Goal: Check status: Check status

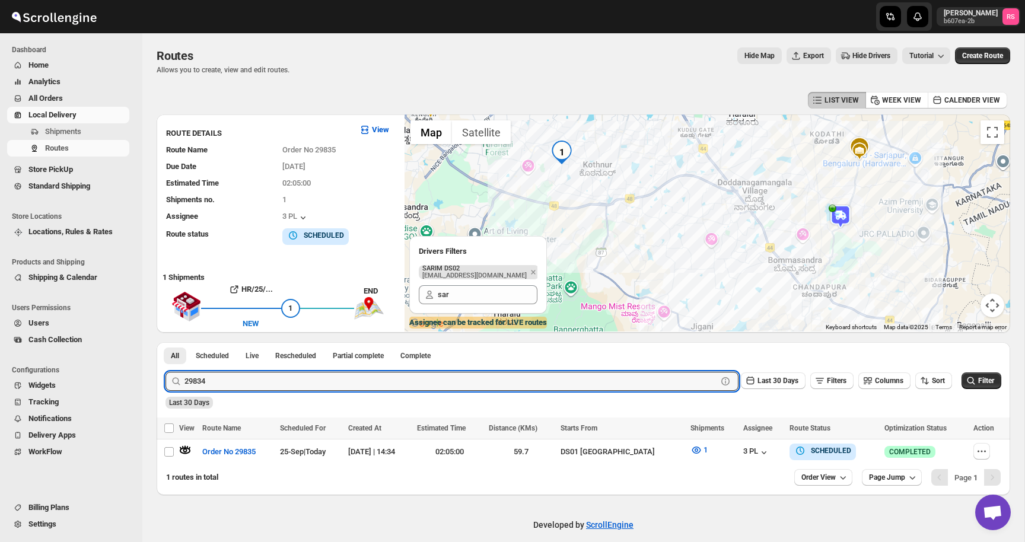
click at [166, 342] on button "Submit" at bounding box center [183, 348] width 34 height 12
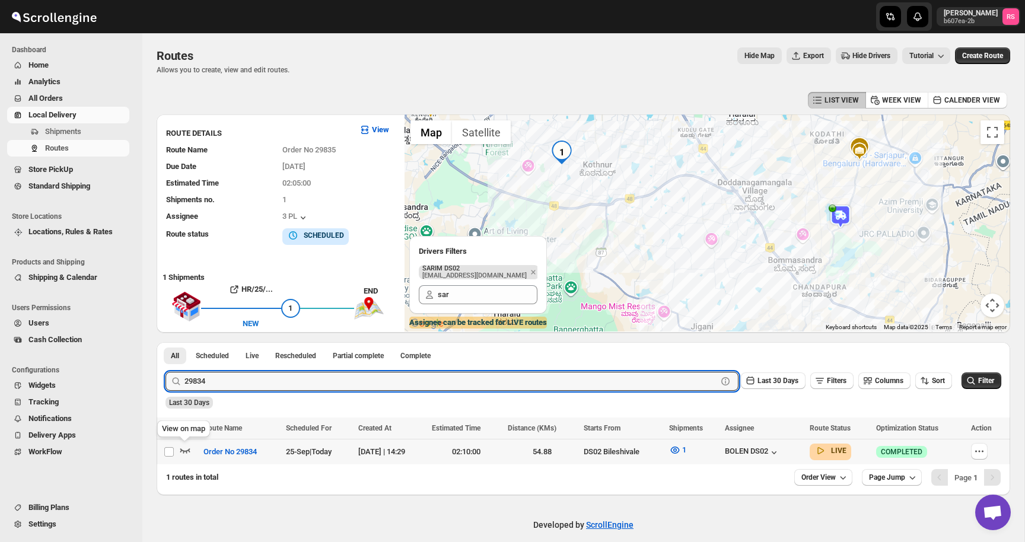
click at [183, 450] on icon "button" at bounding box center [185, 451] width 10 height 5
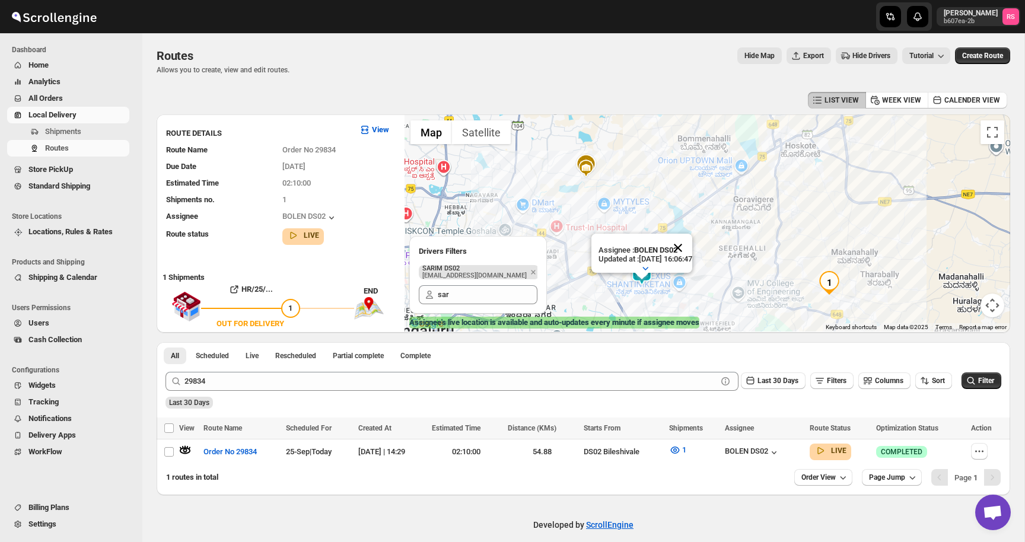
click at [689, 244] on button "Close" at bounding box center [678, 248] width 28 height 28
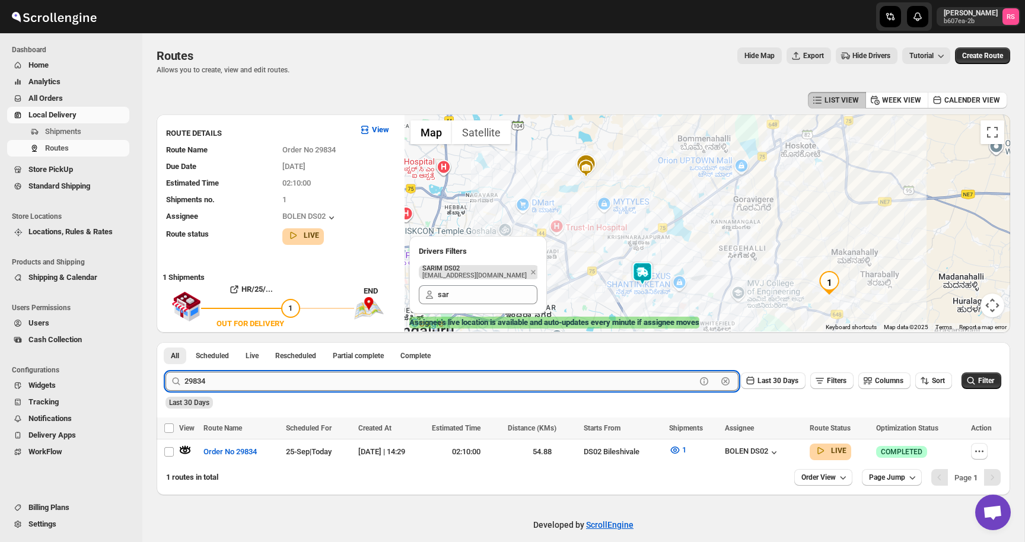
click at [238, 378] on input "29834" at bounding box center [440, 381] width 511 height 19
click at [299, 368] on div "29834 Clear Last 30 Days Filters Columns Sort Filter" at bounding box center [578, 376] width 845 height 28
click at [299, 379] on input "29834" at bounding box center [440, 381] width 511 height 19
click at [317, 384] on input "29834" at bounding box center [440, 381] width 511 height 19
click at [166, 342] on button "Submit" at bounding box center [183, 348] width 34 height 12
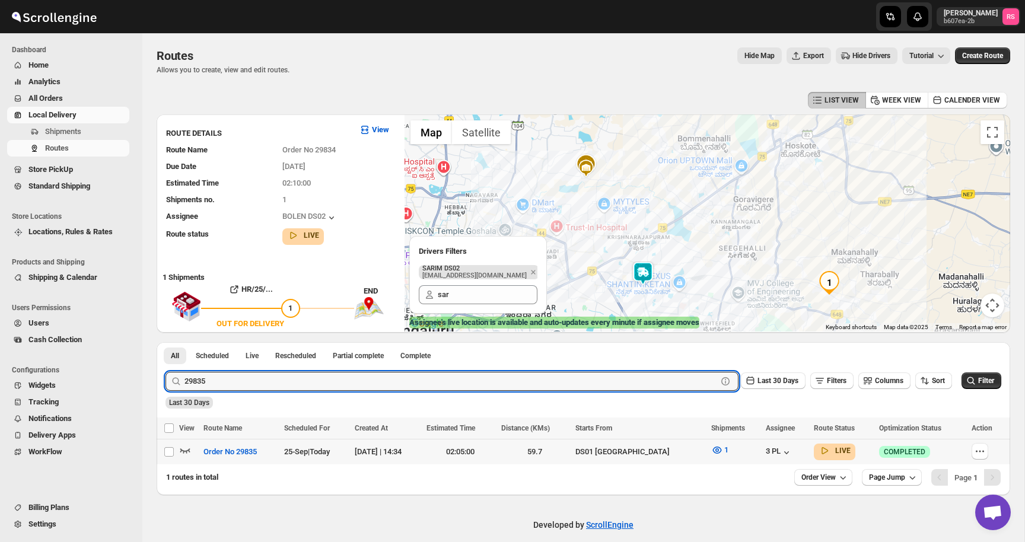
click at [181, 447] on icon "button" at bounding box center [185, 450] width 12 height 12
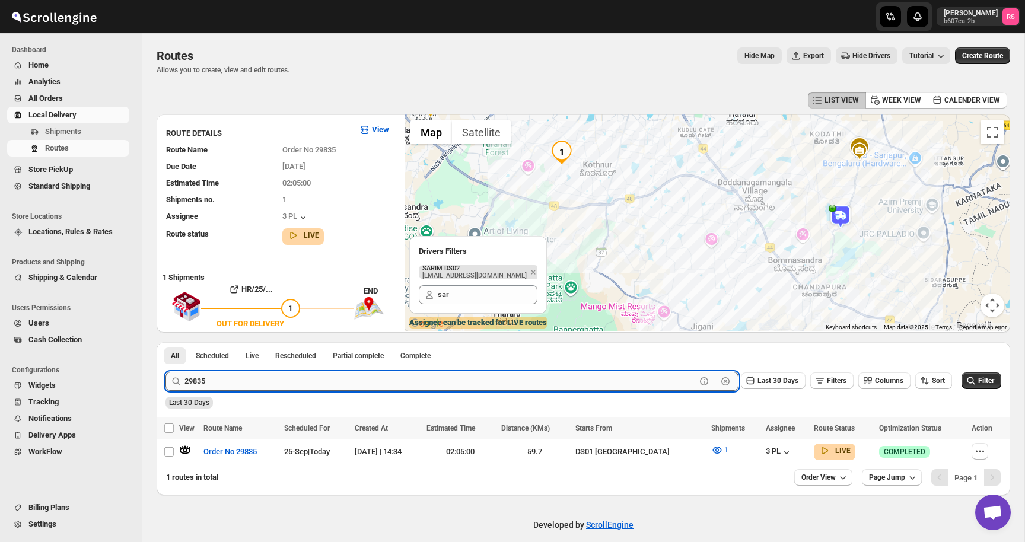
click at [290, 386] on input "29835" at bounding box center [440, 381] width 511 height 19
click at [166, 342] on button "Submit" at bounding box center [183, 348] width 34 height 12
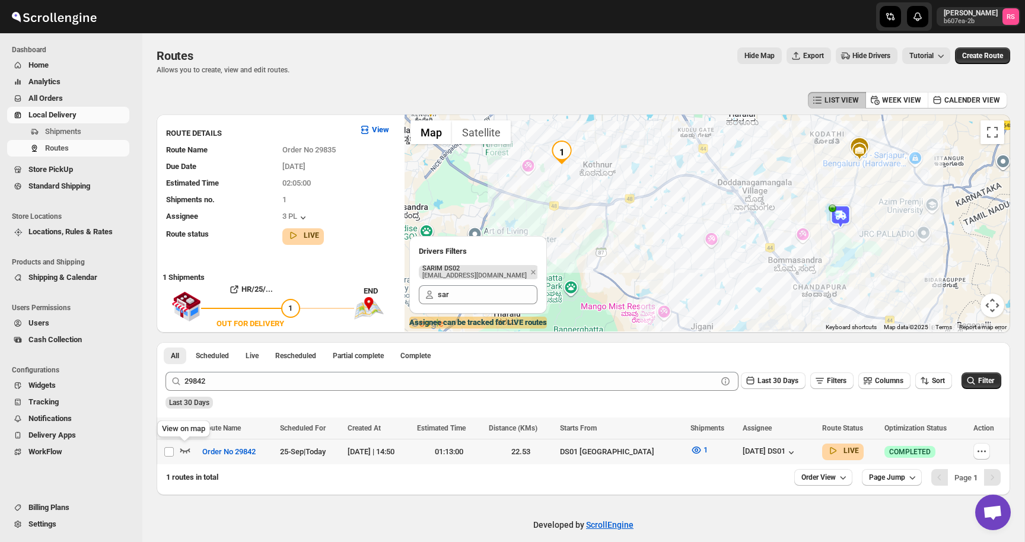
click at [182, 450] on icon "button" at bounding box center [185, 451] width 10 height 5
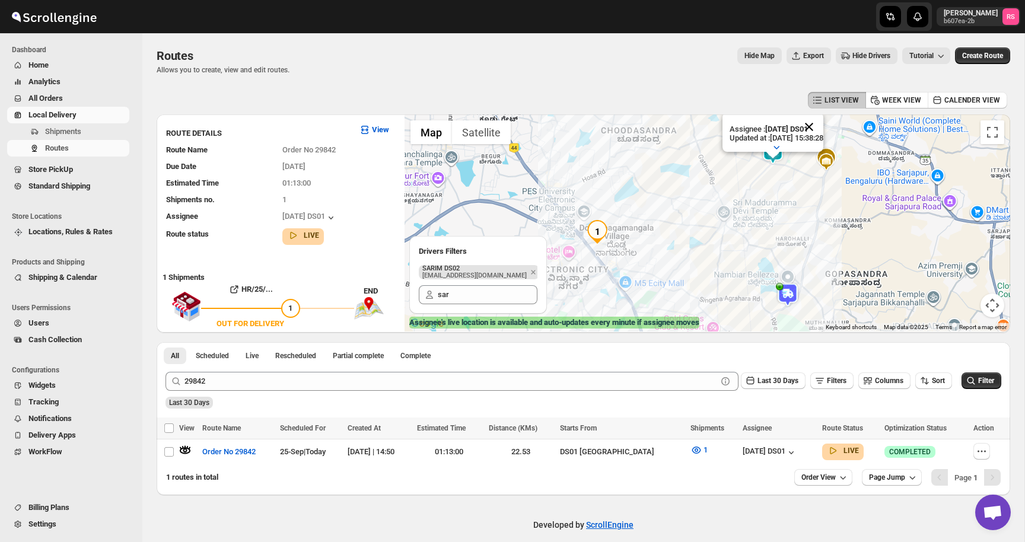
click at [823, 125] on button "Close" at bounding box center [809, 127] width 28 height 28
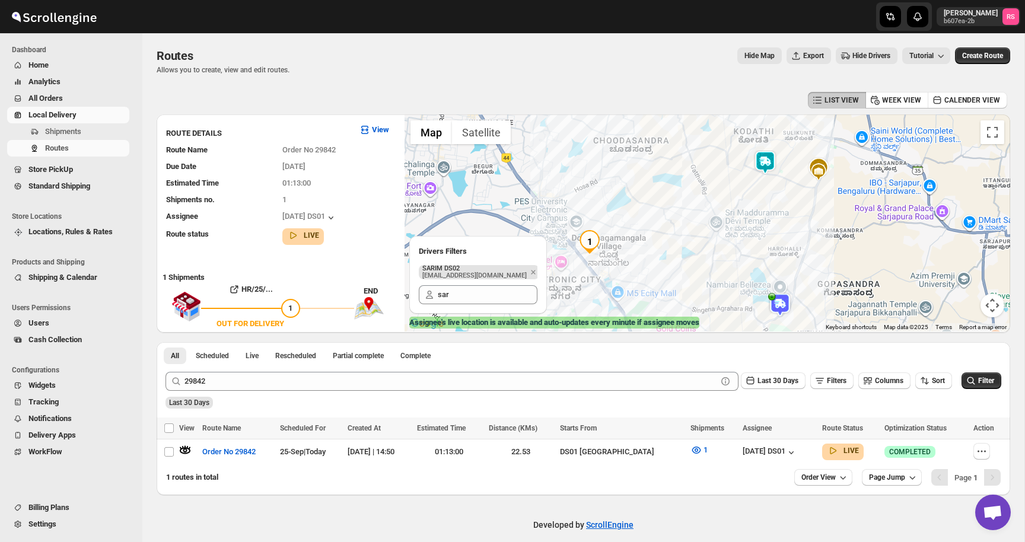
drag, startPoint x: 828, startPoint y: 134, endPoint x: 818, endPoint y: 147, distance: 16.5
click at [818, 147] on div at bounding box center [708, 223] width 606 height 217
click at [770, 161] on img at bounding box center [765, 164] width 24 height 24
click at [768, 161] on img at bounding box center [765, 164] width 24 height 24
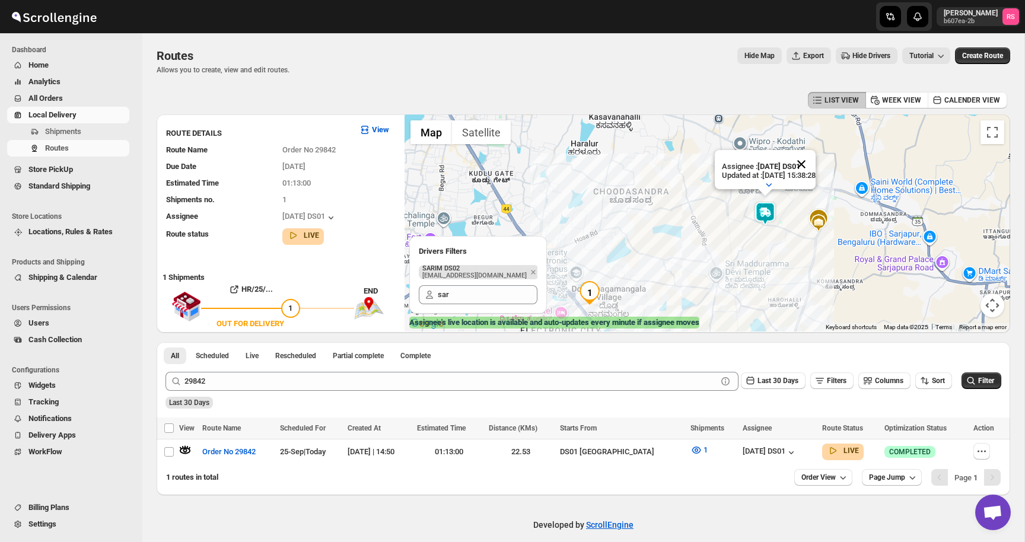
click at [815, 161] on button "Close" at bounding box center [801, 164] width 28 height 28
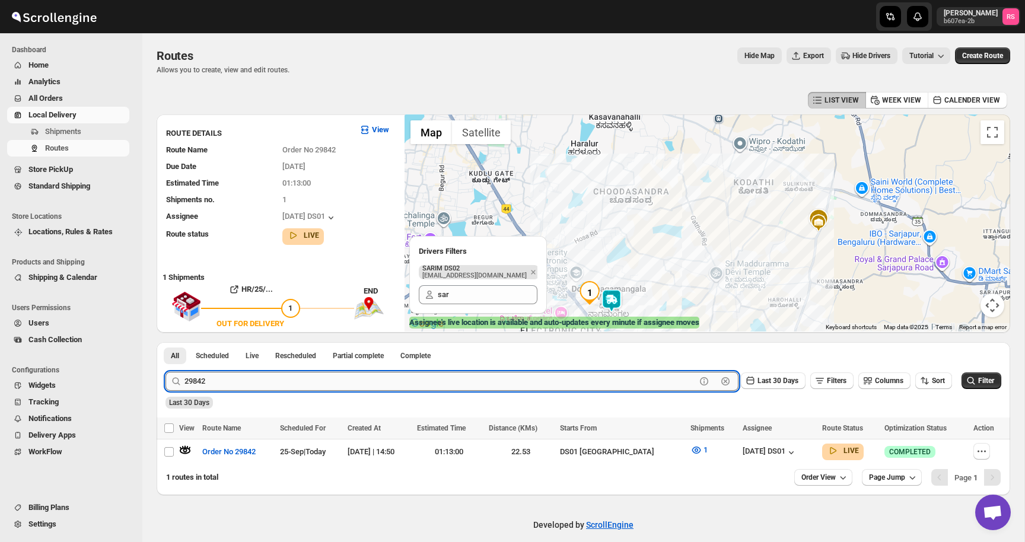
click at [260, 385] on input "29842" at bounding box center [440, 381] width 511 height 19
type input "29835"
click at [166, 342] on button "Submit" at bounding box center [183, 348] width 34 height 12
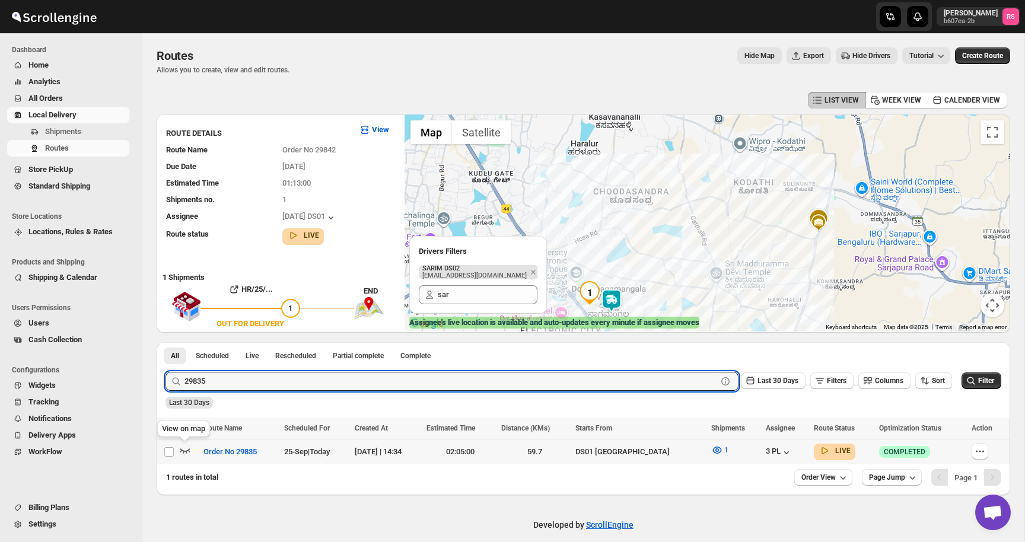
click at [180, 450] on icon "button" at bounding box center [185, 450] width 12 height 12
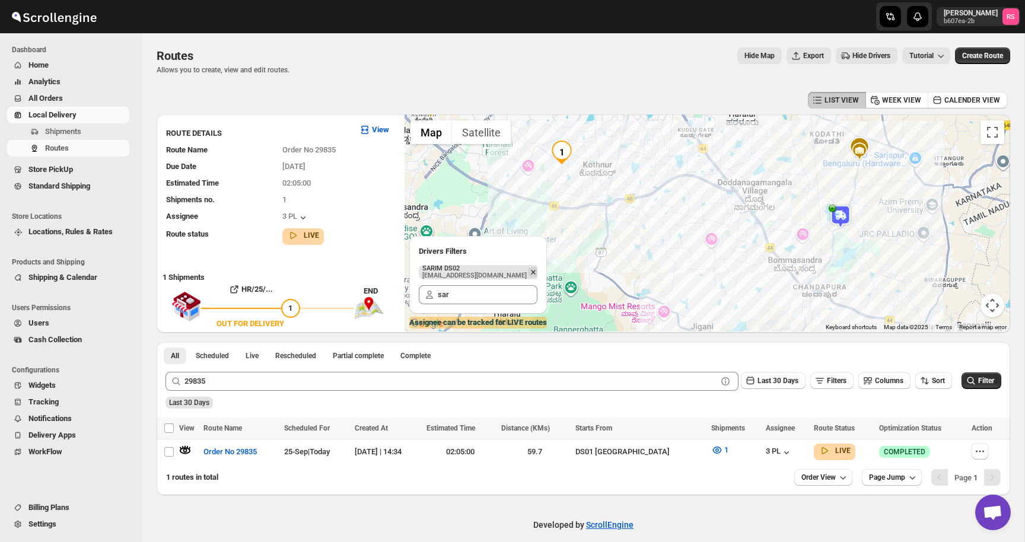
click at [528, 270] on icon "Remove" at bounding box center [533, 272] width 11 height 11
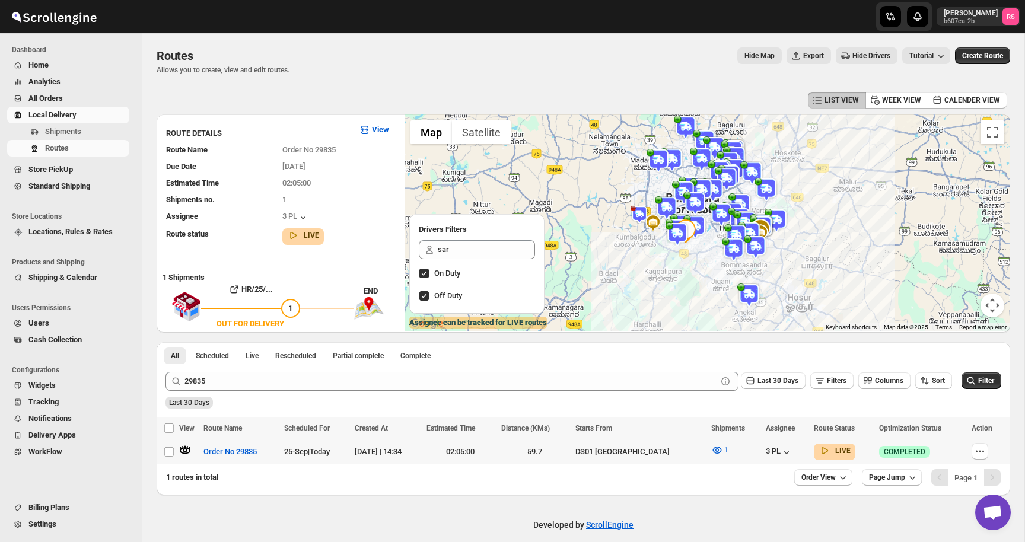
click at [178, 448] on td "Select route" at bounding box center [168, 453] width 23 height 26
checkbox input "true"
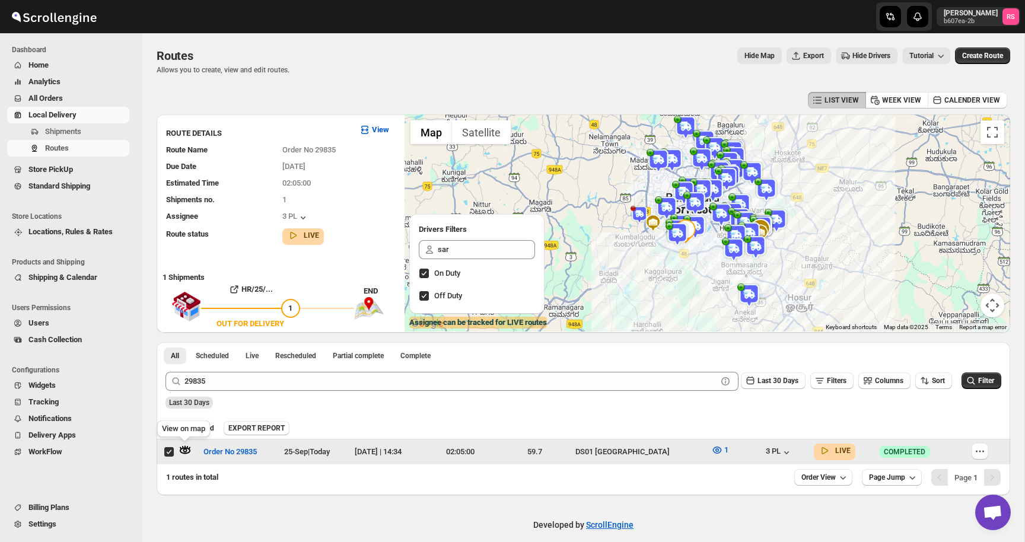
click at [185, 449] on icon "button" at bounding box center [185, 451] width 4 height 4
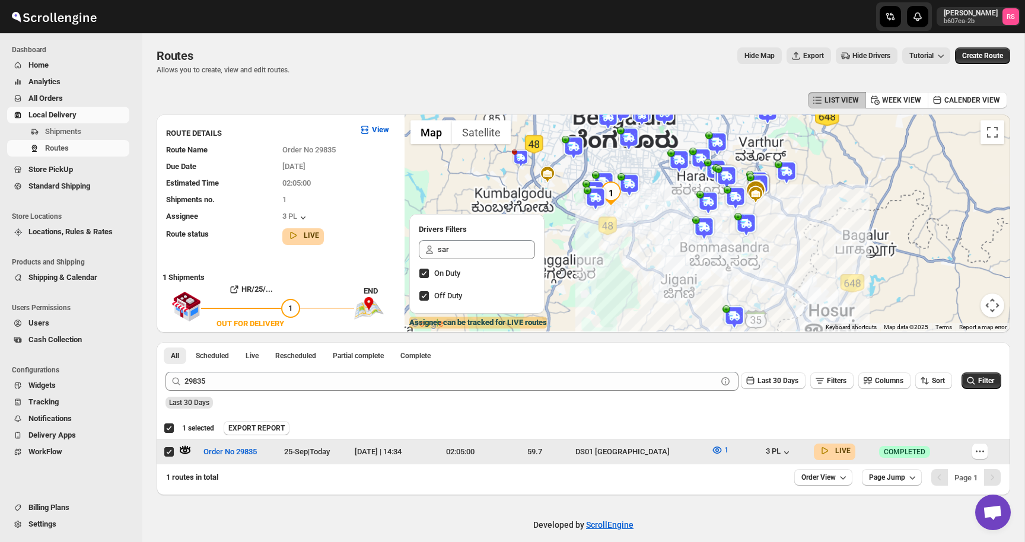
click at [170, 451] on input "Select route" at bounding box center [168, 451] width 9 height 9
checkbox input "false"
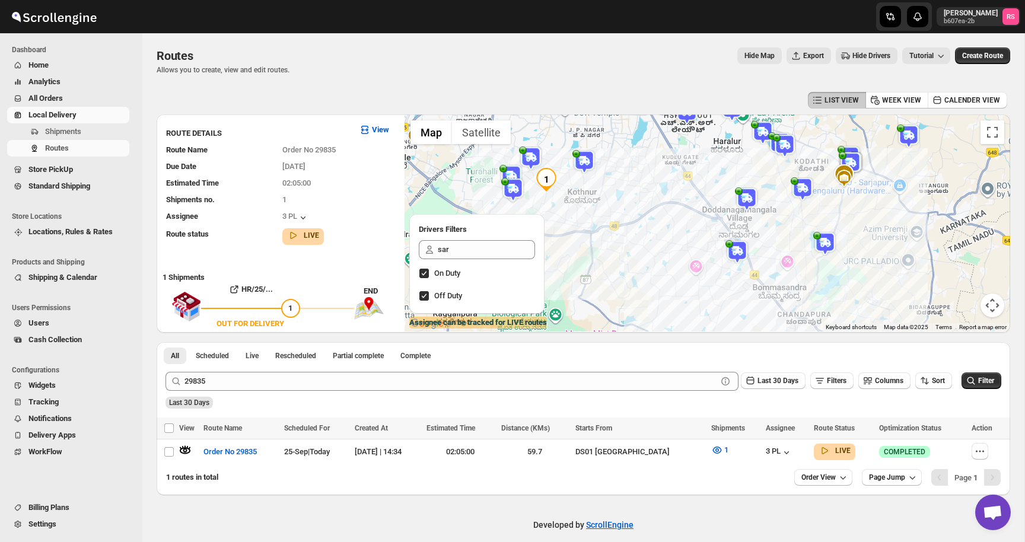
drag, startPoint x: 674, startPoint y: 179, endPoint x: 656, endPoint y: 214, distance: 39.5
click at [656, 214] on div at bounding box center [708, 223] width 606 height 217
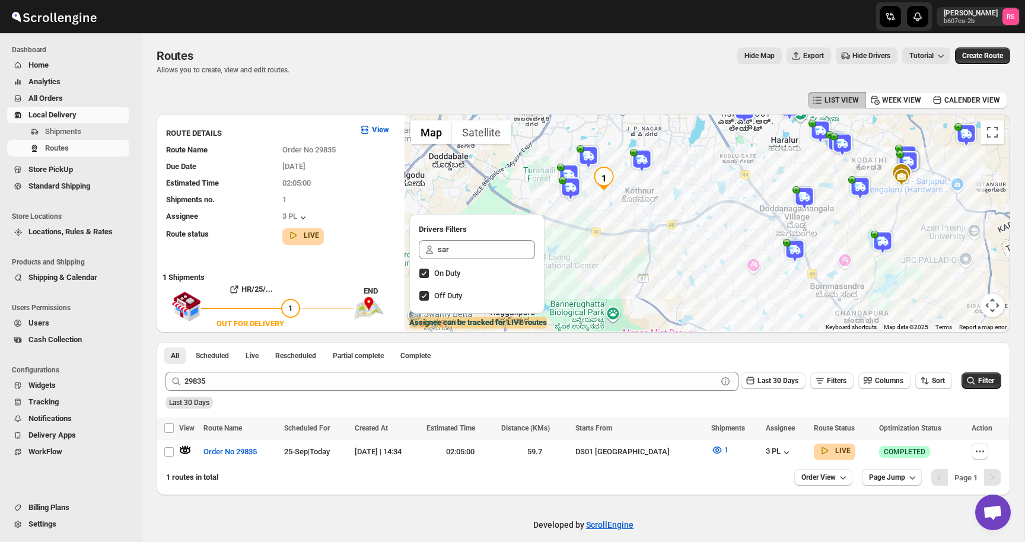
drag, startPoint x: 656, startPoint y: 214, endPoint x: 721, endPoint y: 212, distance: 65.3
click at [721, 212] on div at bounding box center [708, 223] width 606 height 217
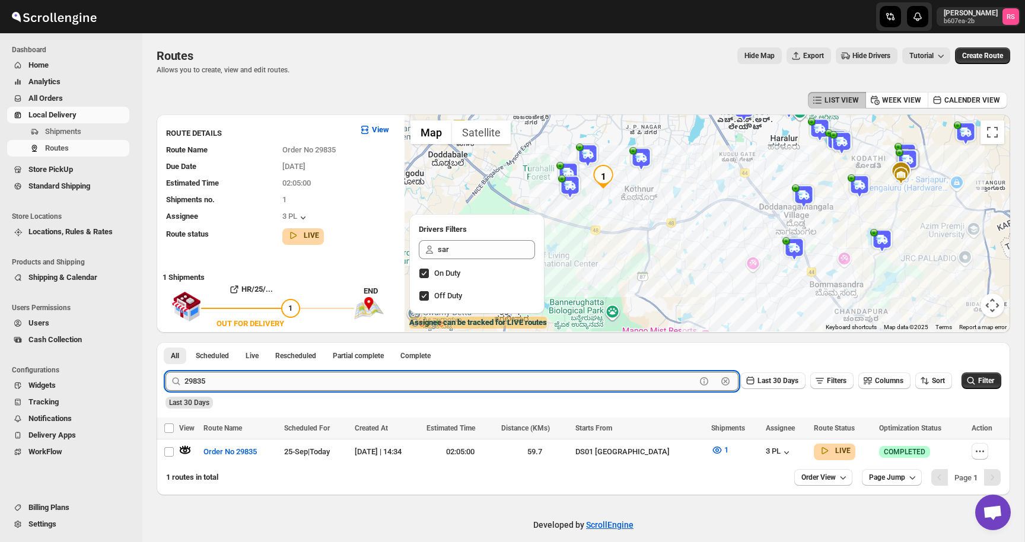
click at [249, 381] on input "29835" at bounding box center [440, 381] width 511 height 19
click at [166, 342] on button "Submit" at bounding box center [183, 348] width 34 height 12
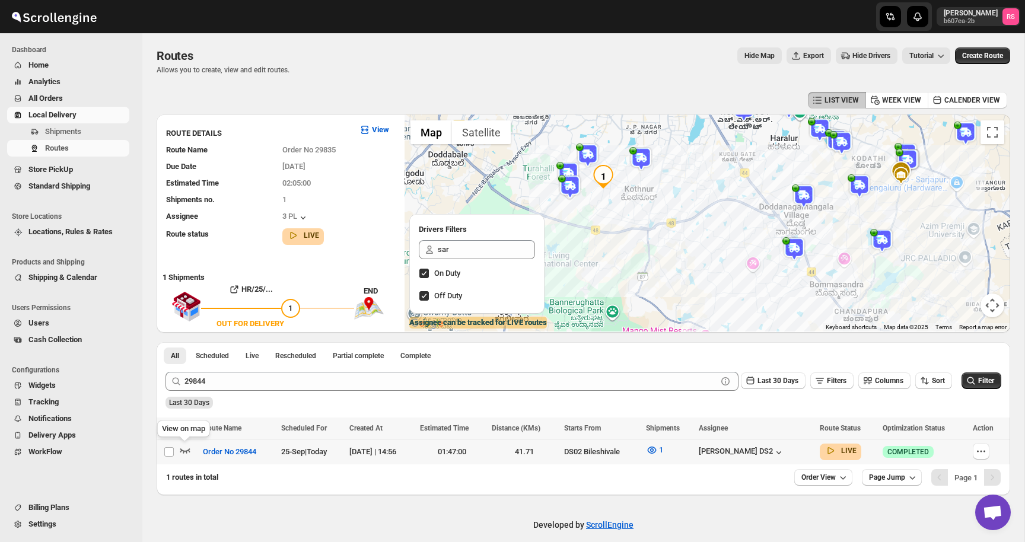
click at [183, 451] on icon "button" at bounding box center [185, 451] width 10 height 5
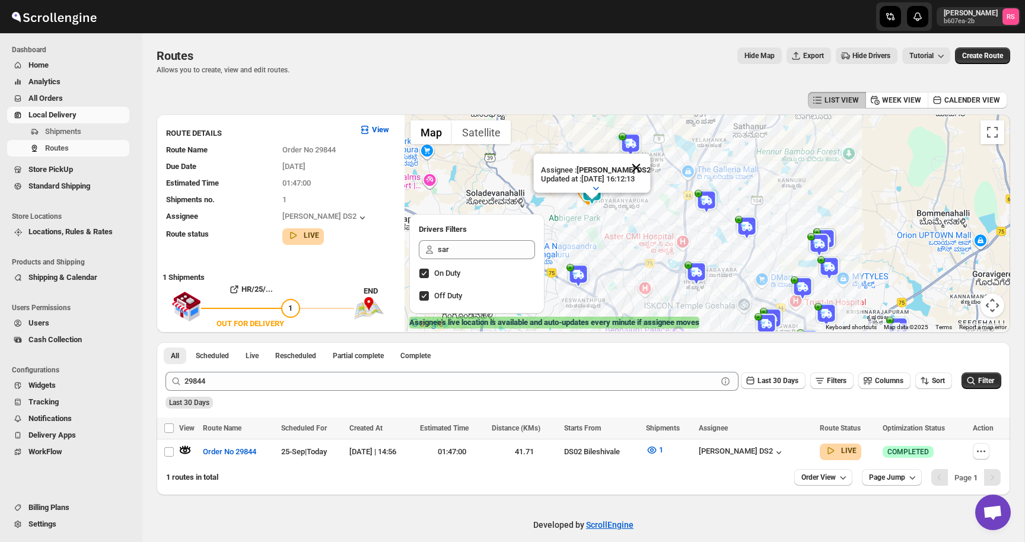
click at [641, 168] on button "Close" at bounding box center [636, 168] width 28 height 28
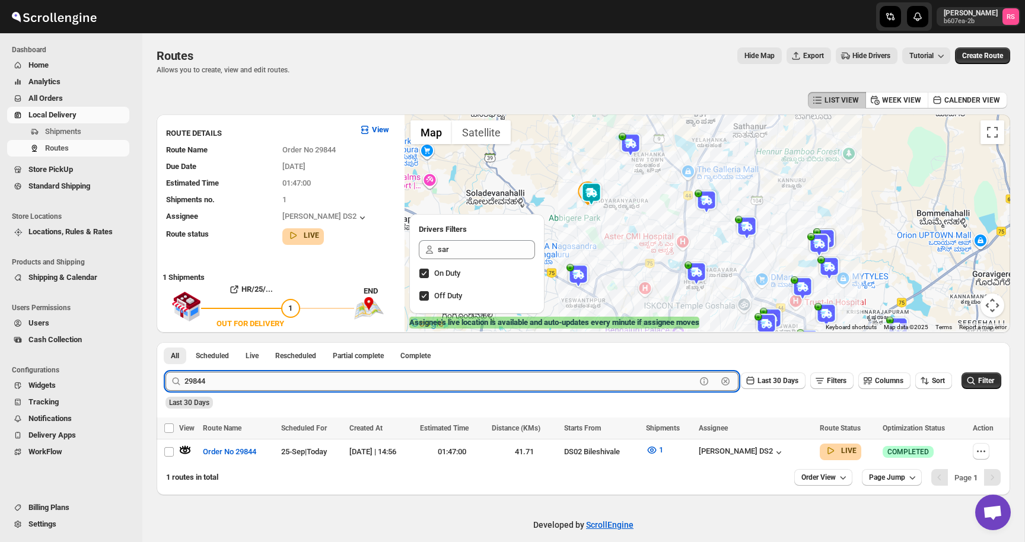
click at [235, 380] on input "29844" at bounding box center [440, 381] width 511 height 19
click at [166, 342] on button "Submit" at bounding box center [183, 348] width 34 height 12
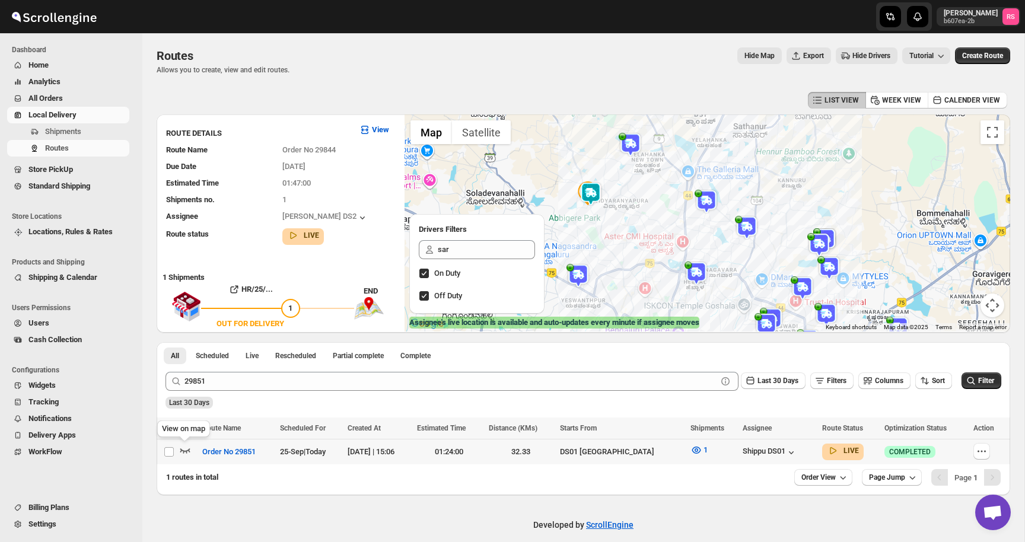
click at [185, 447] on icon "button" at bounding box center [185, 450] width 12 height 12
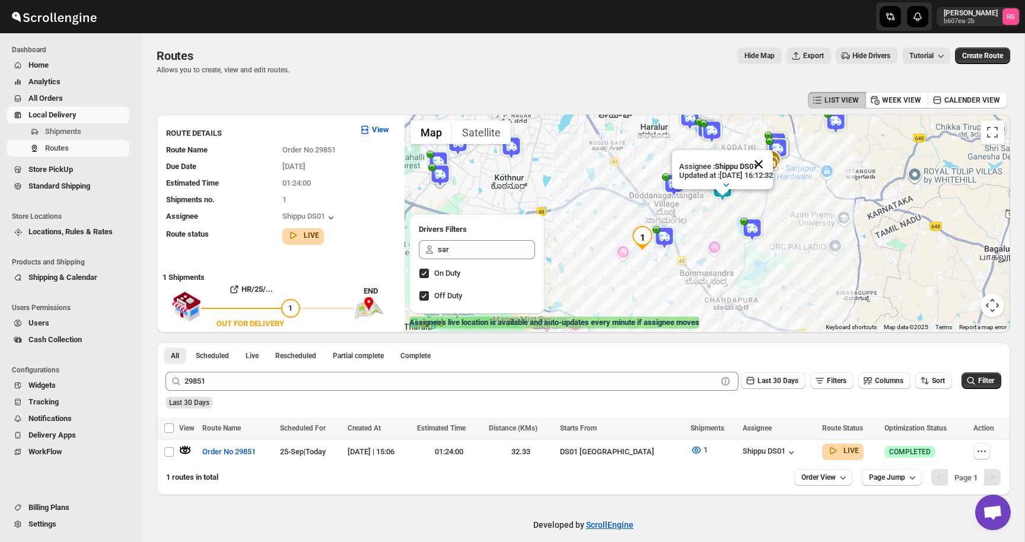
click at [771, 161] on button "Close" at bounding box center [759, 164] width 28 height 28
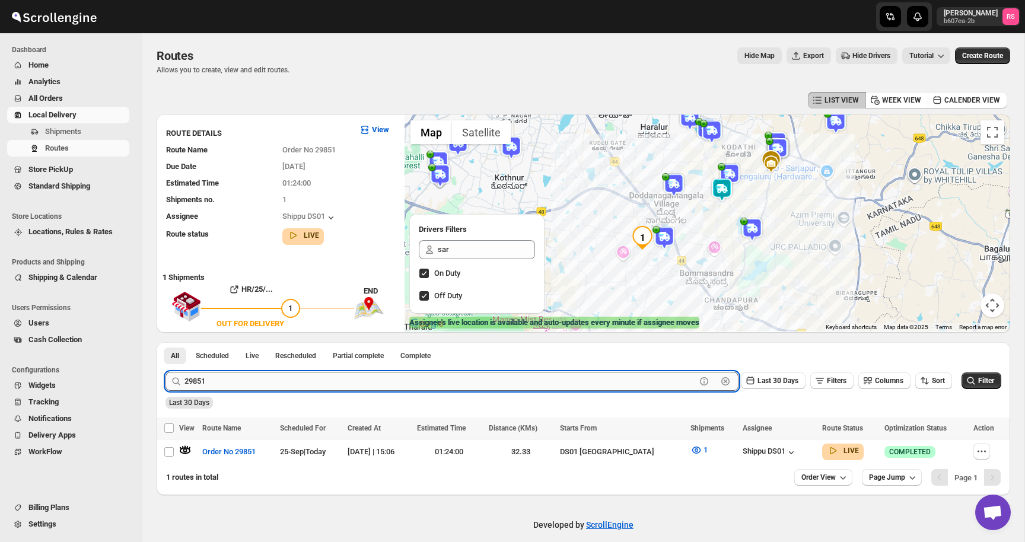
click at [254, 375] on input "29851" at bounding box center [440, 381] width 511 height 19
click at [166, 342] on button "Submit" at bounding box center [183, 348] width 34 height 12
click at [186, 451] on icon "button" at bounding box center [185, 451] width 10 height 5
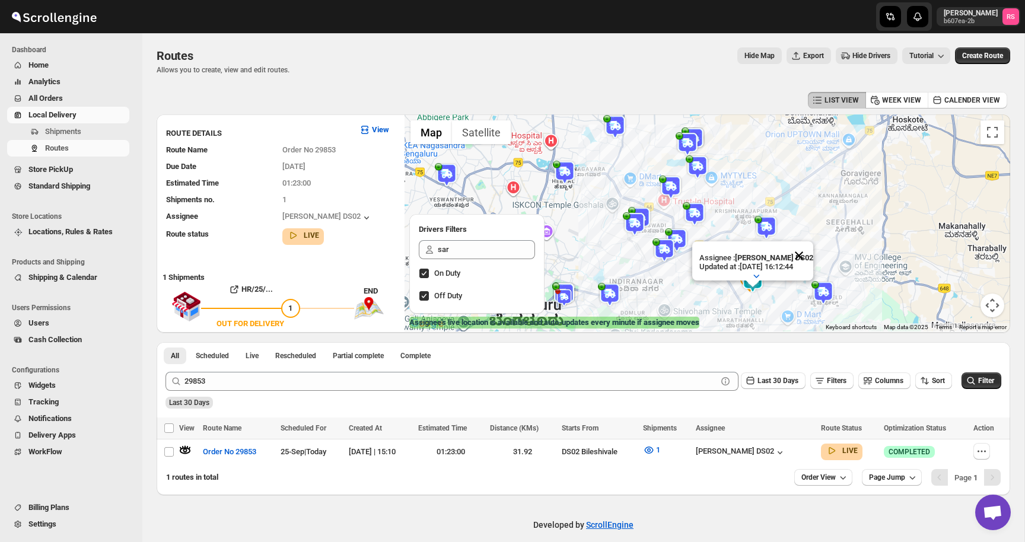
click at [796, 249] on button "Close" at bounding box center [799, 255] width 28 height 28
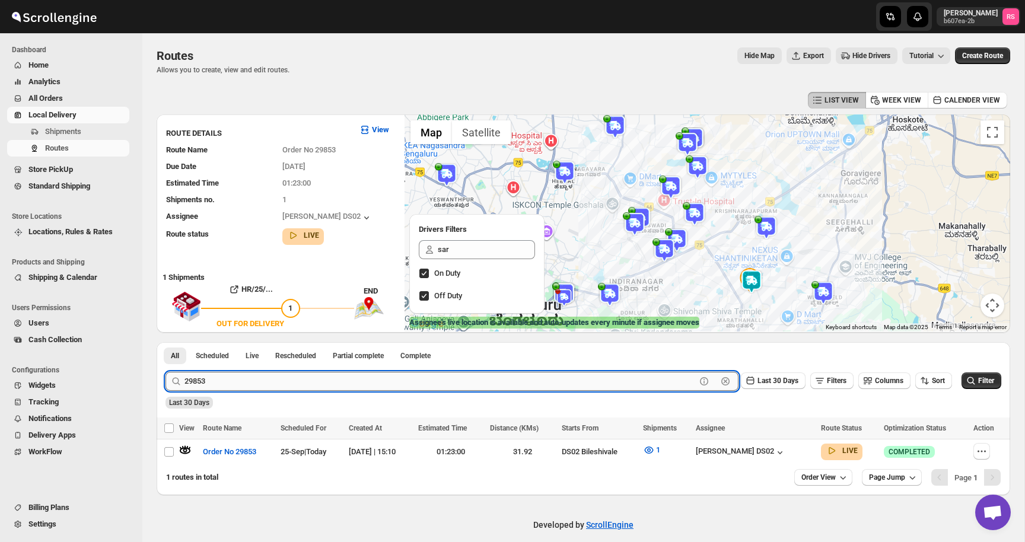
click at [241, 386] on input "29853" at bounding box center [440, 381] width 511 height 19
click at [166, 342] on button "Submit" at bounding box center [183, 348] width 34 height 12
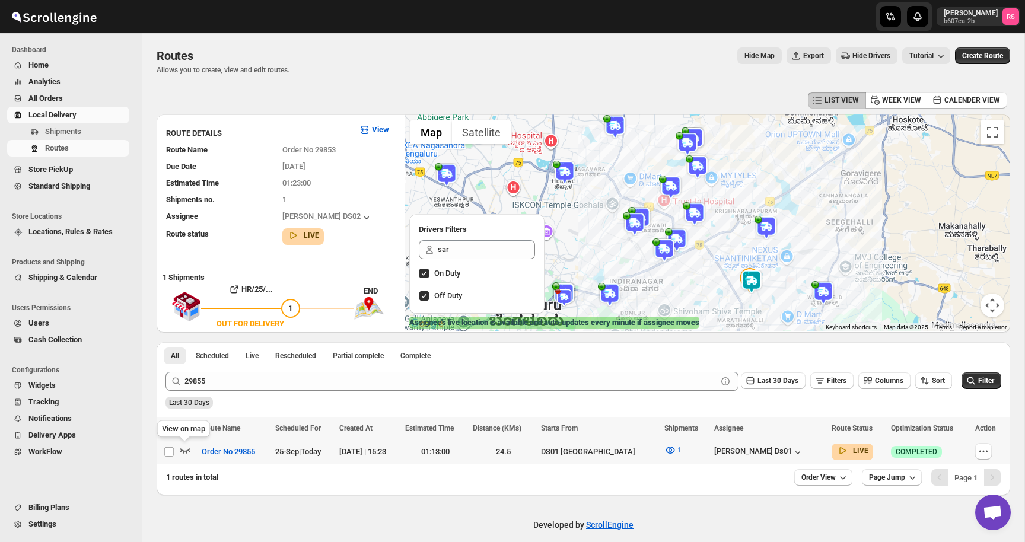
click at [186, 447] on icon "button" at bounding box center [185, 450] width 12 height 12
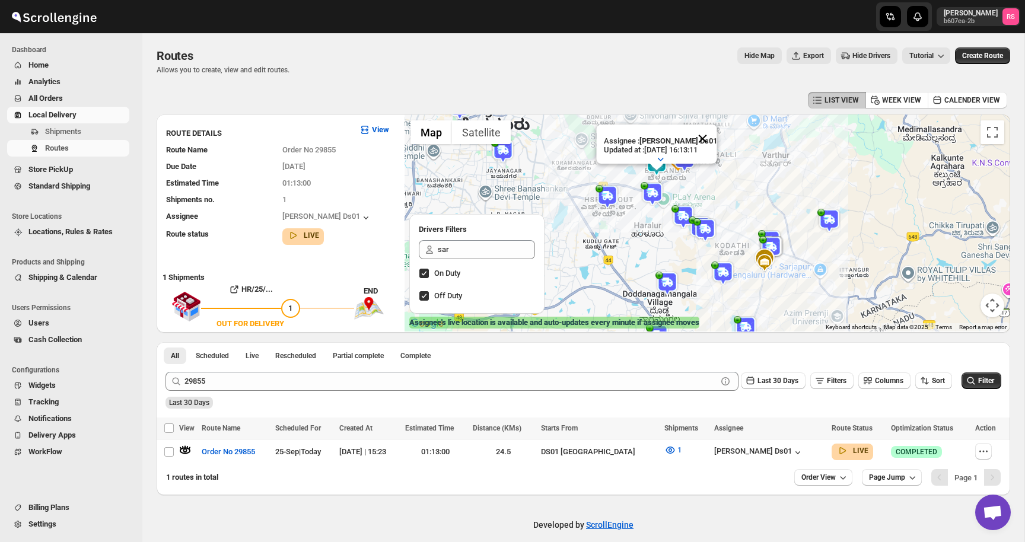
click at [708, 136] on button "Close" at bounding box center [702, 139] width 28 height 28
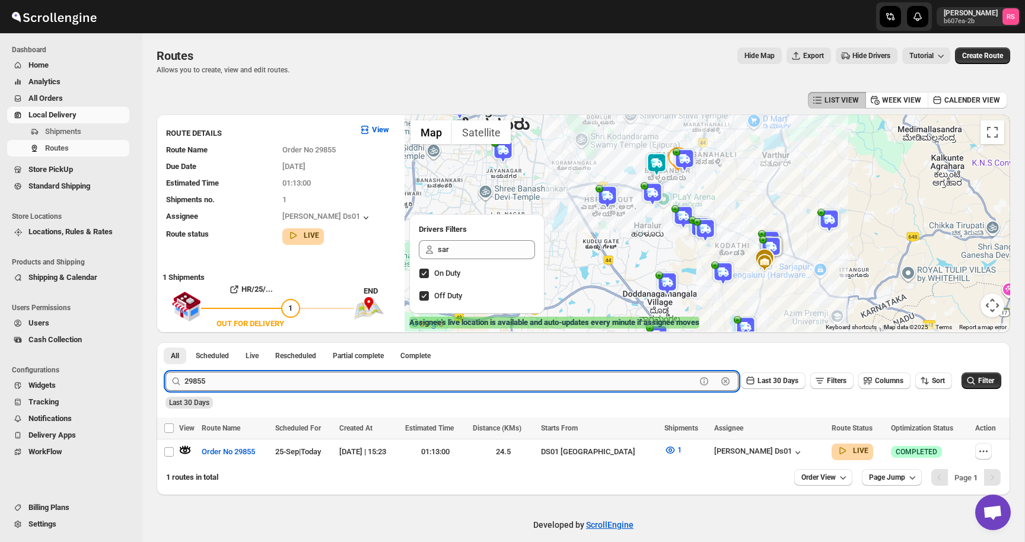
click at [228, 376] on input "29855" at bounding box center [440, 381] width 511 height 19
click at [166, 342] on button "Submit" at bounding box center [183, 348] width 34 height 12
click at [184, 450] on icon "button" at bounding box center [185, 450] width 12 height 12
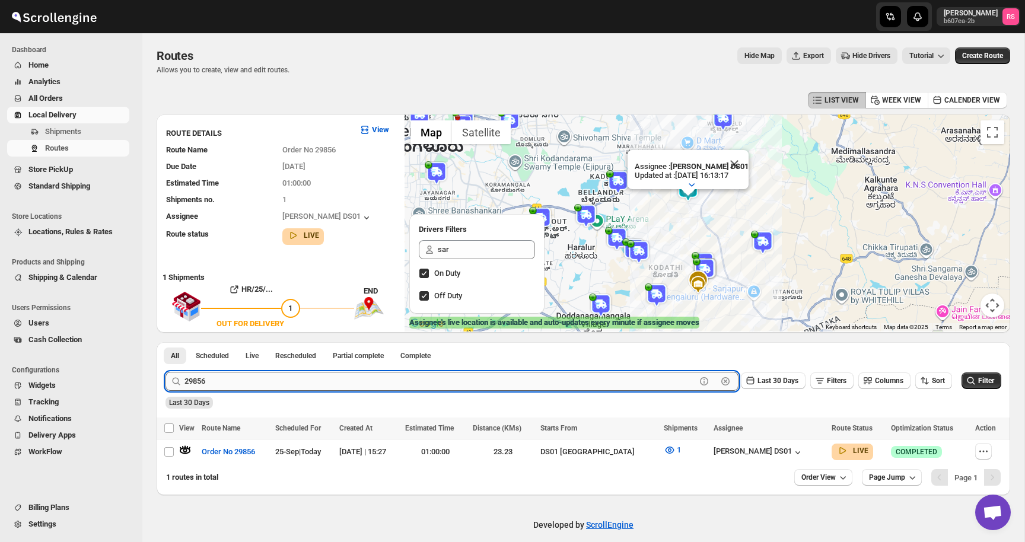
click at [238, 386] on input "29856" at bounding box center [440, 381] width 511 height 19
click at [166, 342] on button "Submit" at bounding box center [183, 348] width 34 height 12
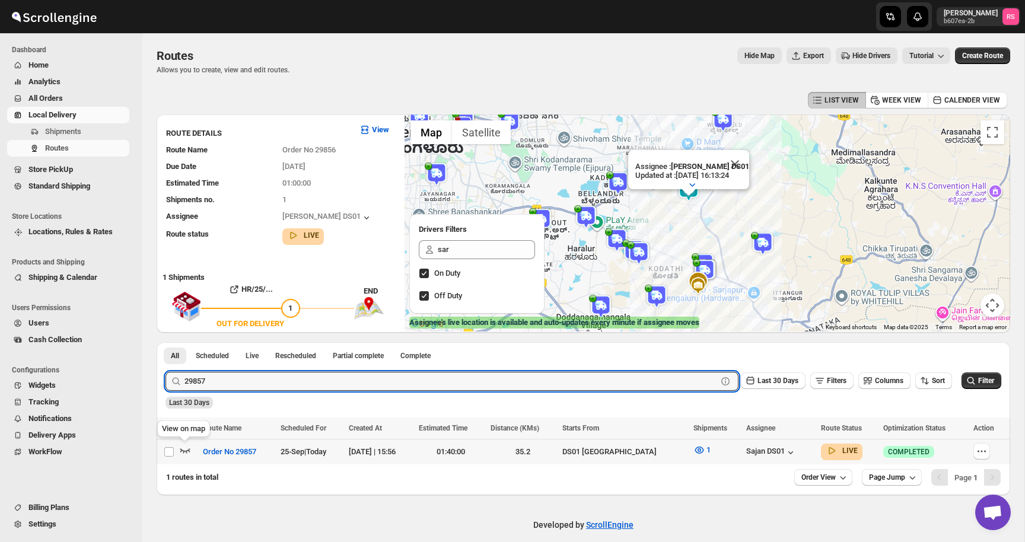
click at [186, 448] on icon "button" at bounding box center [185, 450] width 12 height 12
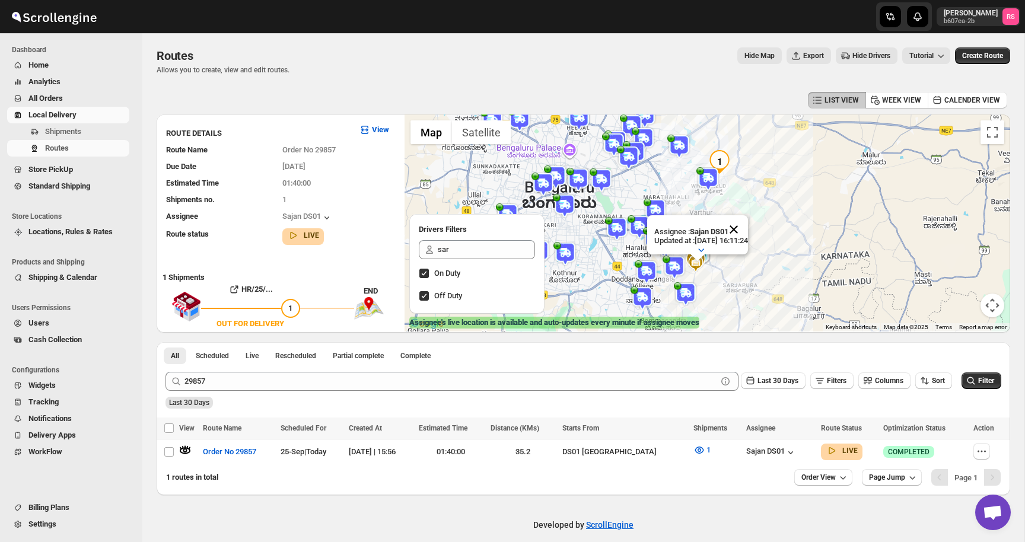
click at [746, 225] on button "Close" at bounding box center [734, 229] width 28 height 28
click at [704, 246] on img at bounding box center [698, 255] width 24 height 24
click at [746, 207] on button "Close" at bounding box center [734, 206] width 28 height 28
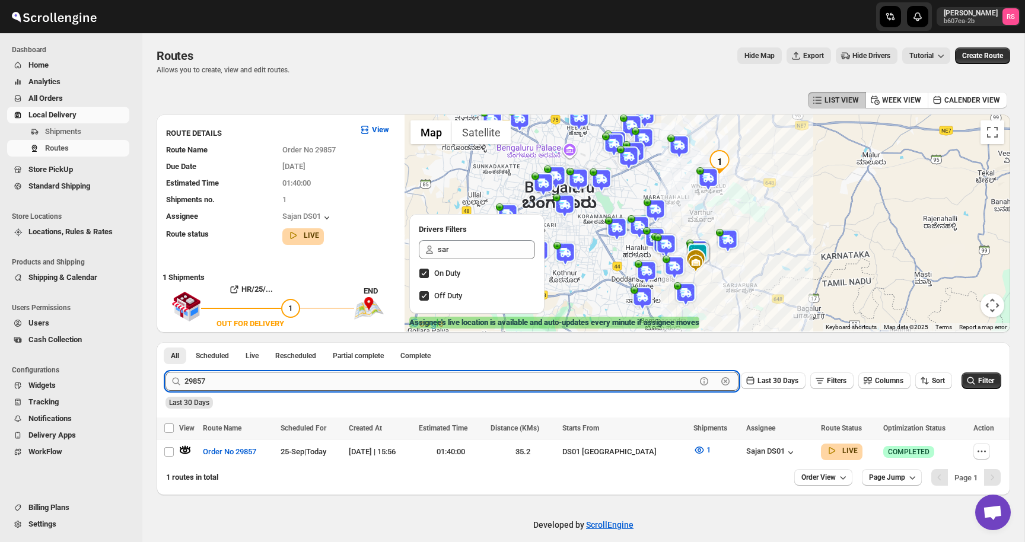
click at [277, 382] on input "29857" at bounding box center [440, 381] width 511 height 19
click at [363, 375] on input "29857" at bounding box center [440, 381] width 511 height 19
click at [166, 342] on button "Submit" at bounding box center [183, 348] width 34 height 12
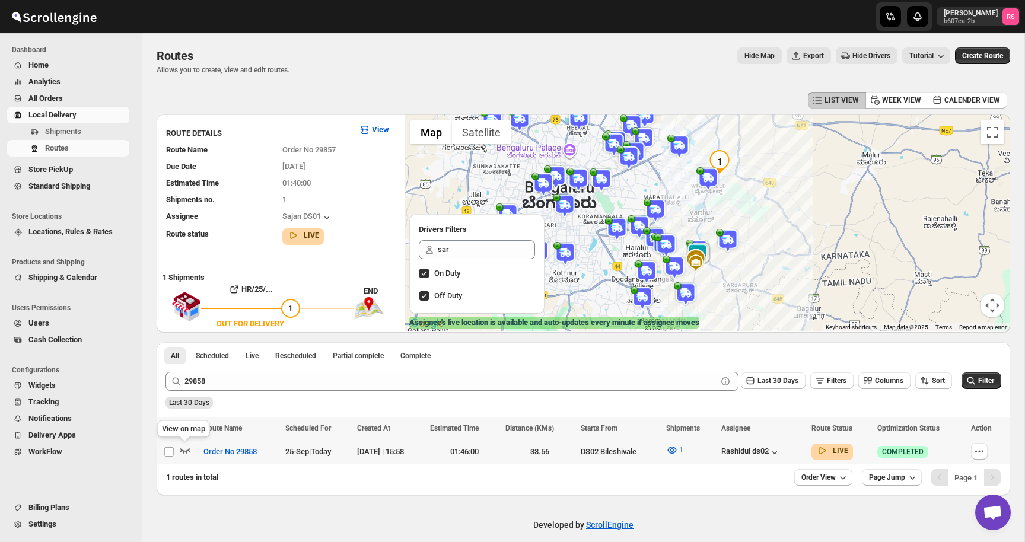
click at [187, 449] on icon "button" at bounding box center [185, 450] width 12 height 12
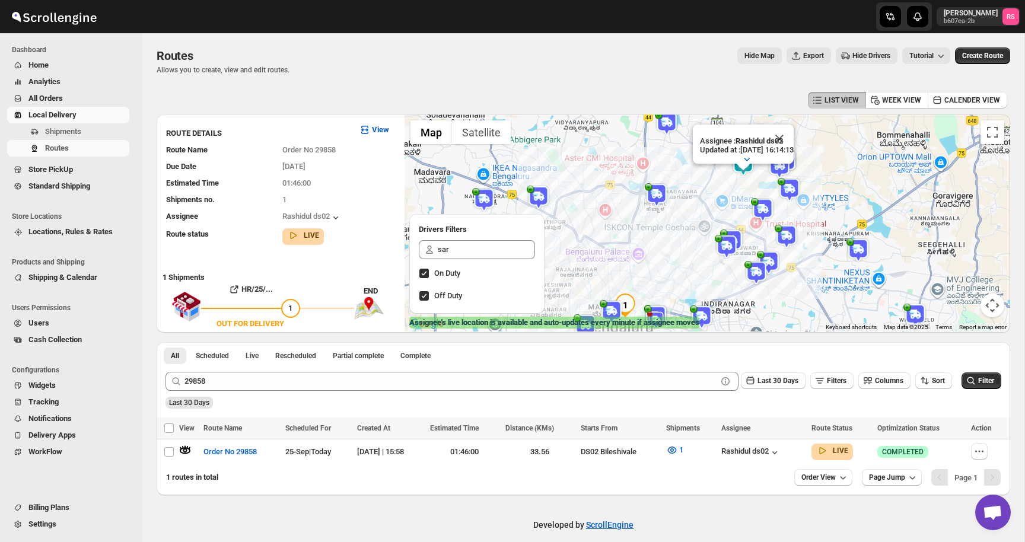
drag, startPoint x: 622, startPoint y: 191, endPoint x: 620, endPoint y: 212, distance: 21.4
click at [620, 213] on div "Assignee : [PERSON_NAME] ds02 Updated at : [DATE] 16:14:13 Duty mode Enabled Ba…" at bounding box center [708, 223] width 606 height 217
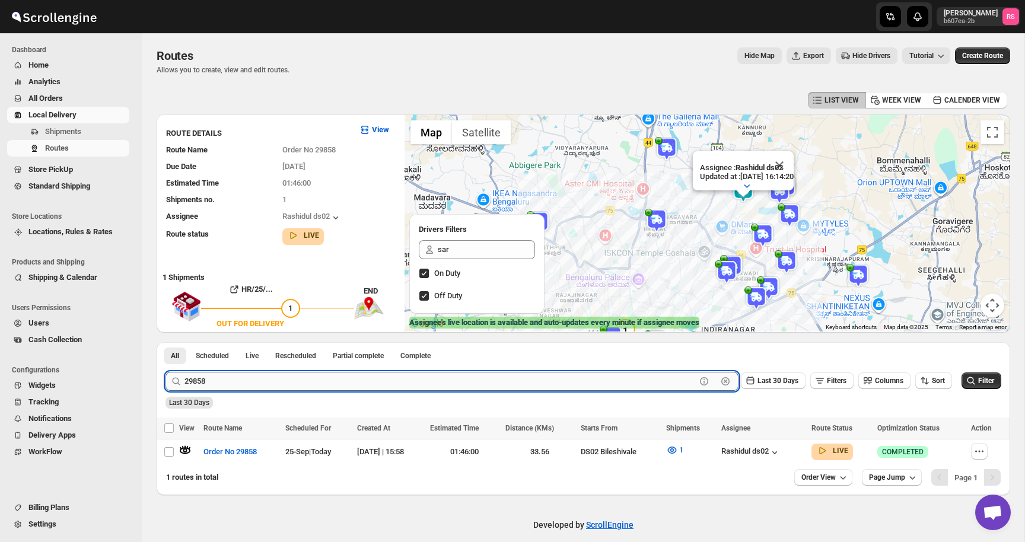
click at [278, 384] on input "29858" at bounding box center [440, 381] width 511 height 19
click at [296, 386] on input "29858" at bounding box center [440, 381] width 511 height 19
click at [166, 342] on button "Submit" at bounding box center [183, 348] width 34 height 12
click at [182, 451] on icon "button" at bounding box center [185, 450] width 12 height 12
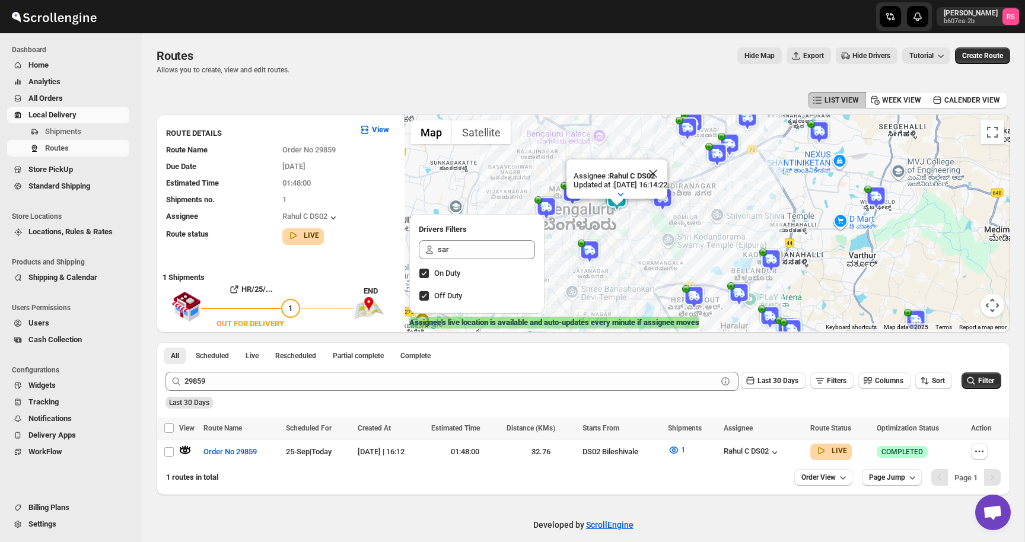
drag, startPoint x: 692, startPoint y: 200, endPoint x: 668, endPoint y: 106, distance: 97.4
click at [668, 106] on div "LIST VIEW WEEK VIEW CALENDER VIEW ROUTE DETAILS View Route Name Order No 29859 …" at bounding box center [584, 292] width 854 height 406
click at [667, 173] on button "Close" at bounding box center [653, 172] width 28 height 28
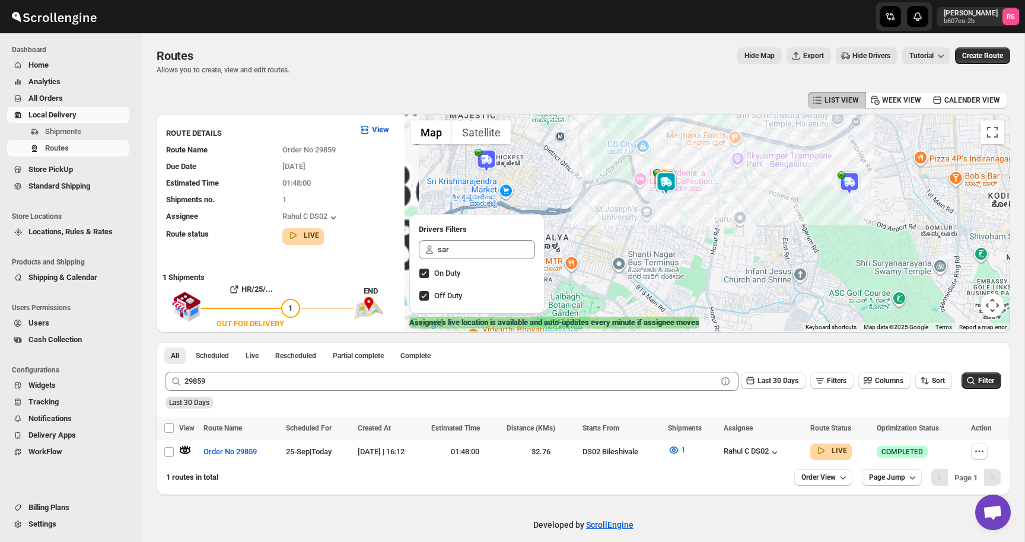
drag, startPoint x: 627, startPoint y: 196, endPoint x: 717, endPoint y: 135, distance: 108.8
click at [717, 135] on div at bounding box center [708, 223] width 606 height 217
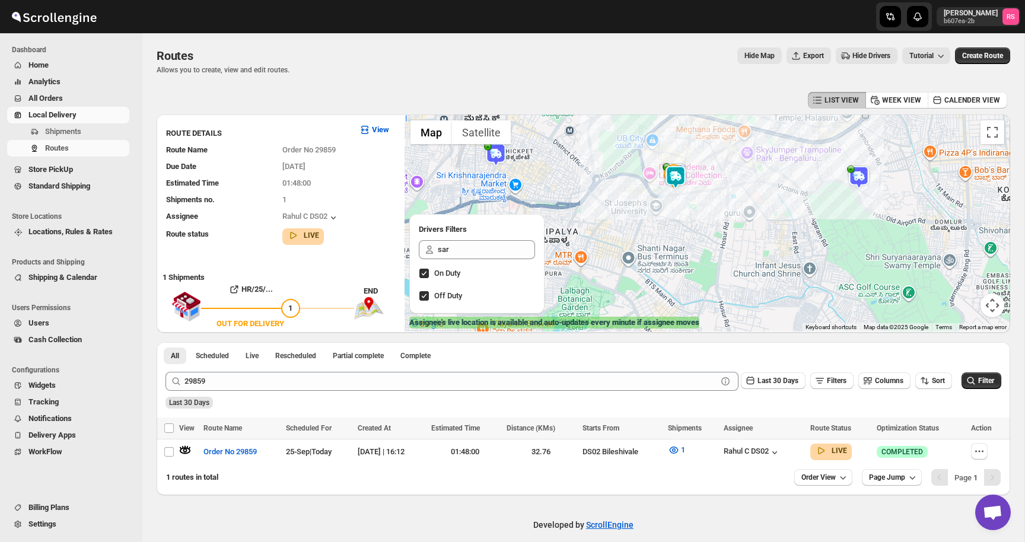
drag, startPoint x: 696, startPoint y: 190, endPoint x: 716, endPoint y: 189, distance: 20.2
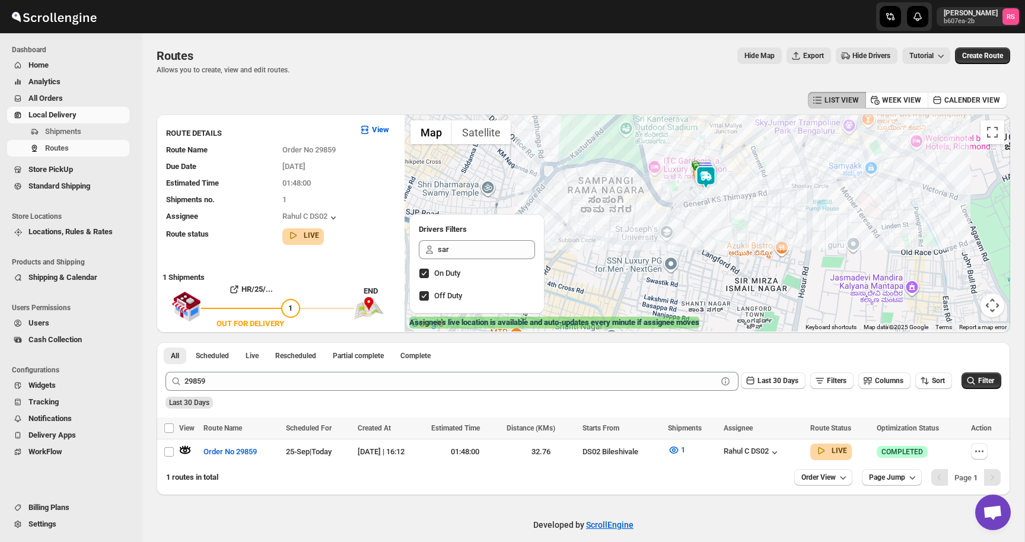
drag, startPoint x: 716, startPoint y: 189, endPoint x: 726, endPoint y: 198, distance: 13.1
click at [726, 198] on div at bounding box center [708, 223] width 606 height 217
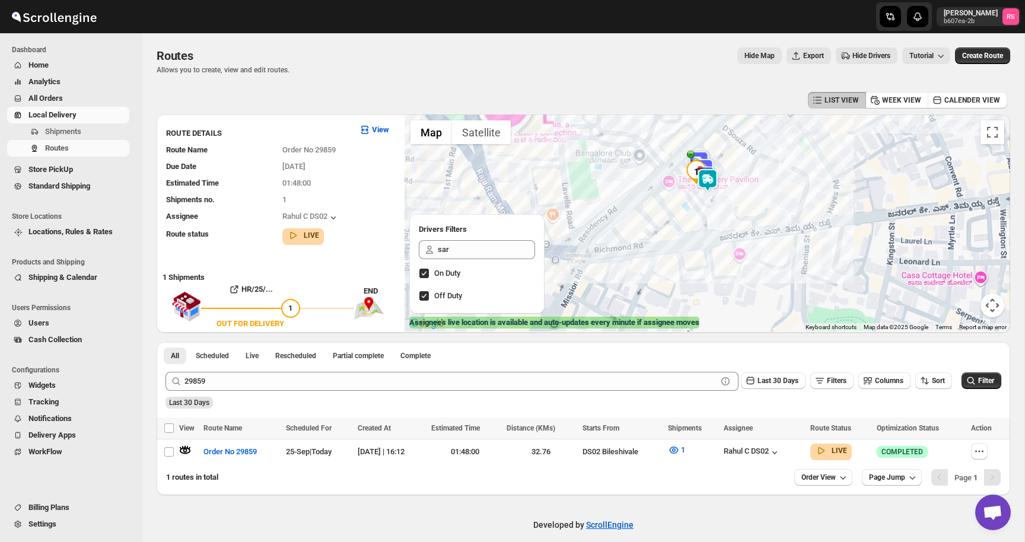
drag, startPoint x: 726, startPoint y: 198, endPoint x: 794, endPoint y: 231, distance: 76.1
click at [794, 231] on div at bounding box center [708, 223] width 606 height 217
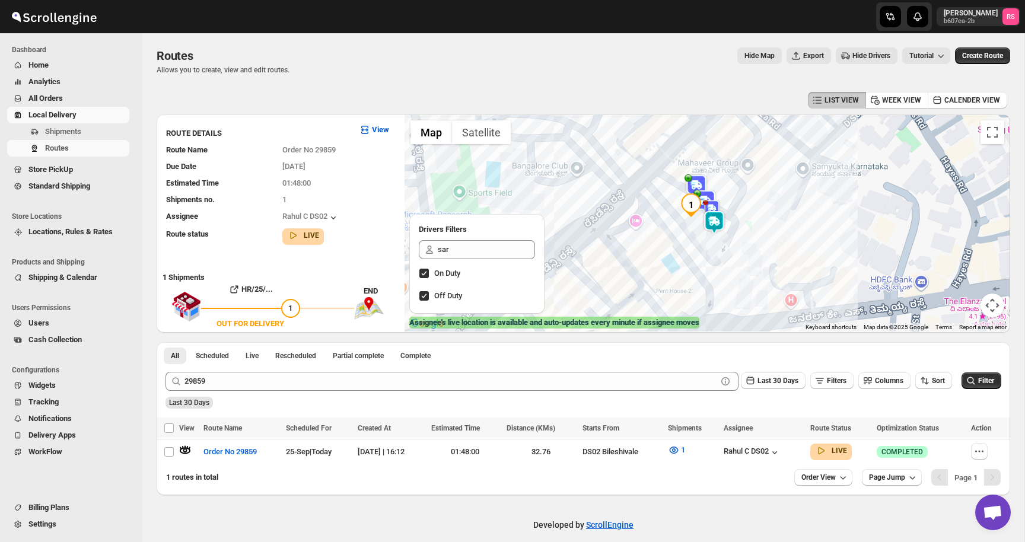
drag, startPoint x: 713, startPoint y: 190, endPoint x: 711, endPoint y: 211, distance: 21.4
click at [711, 211] on img at bounding box center [714, 223] width 24 height 24
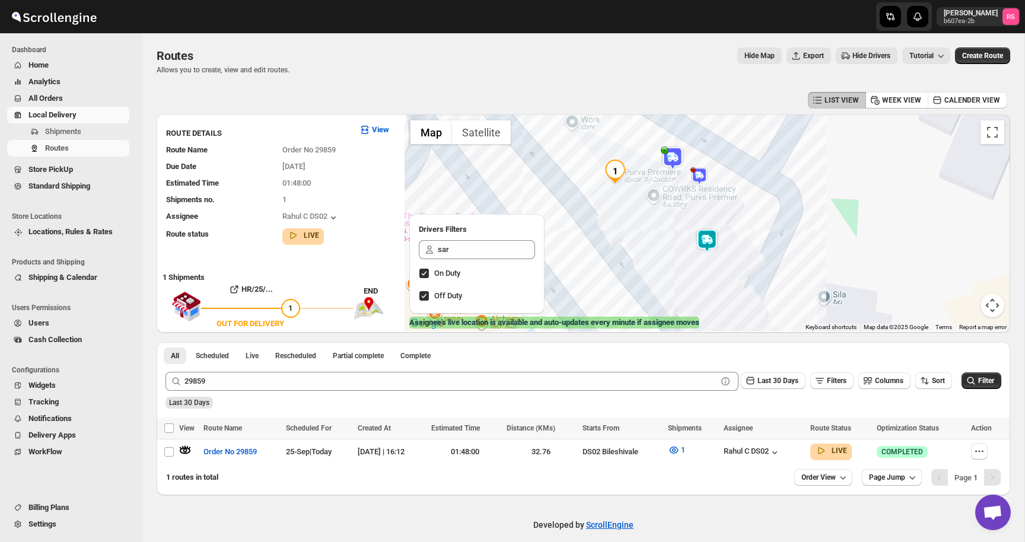
drag, startPoint x: 701, startPoint y: 244, endPoint x: 672, endPoint y: 211, distance: 44.5
click at [672, 211] on div at bounding box center [708, 223] width 606 height 217
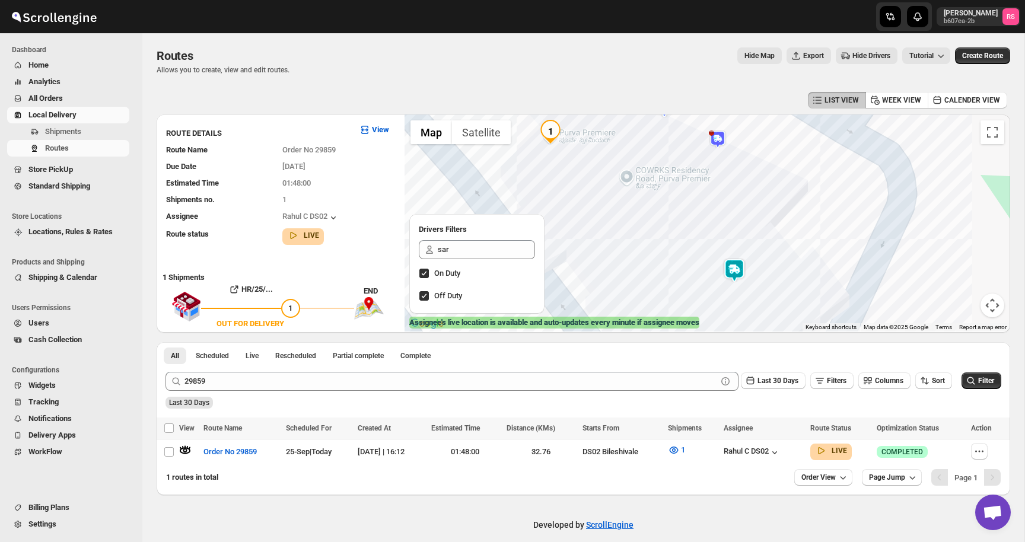
drag, startPoint x: 643, startPoint y: 227, endPoint x: 643, endPoint y: 249, distance: 22.5
click at [643, 249] on div at bounding box center [708, 223] width 606 height 217
click at [737, 276] on img at bounding box center [735, 277] width 24 height 24
click at [785, 223] on button "Close" at bounding box center [770, 228] width 28 height 28
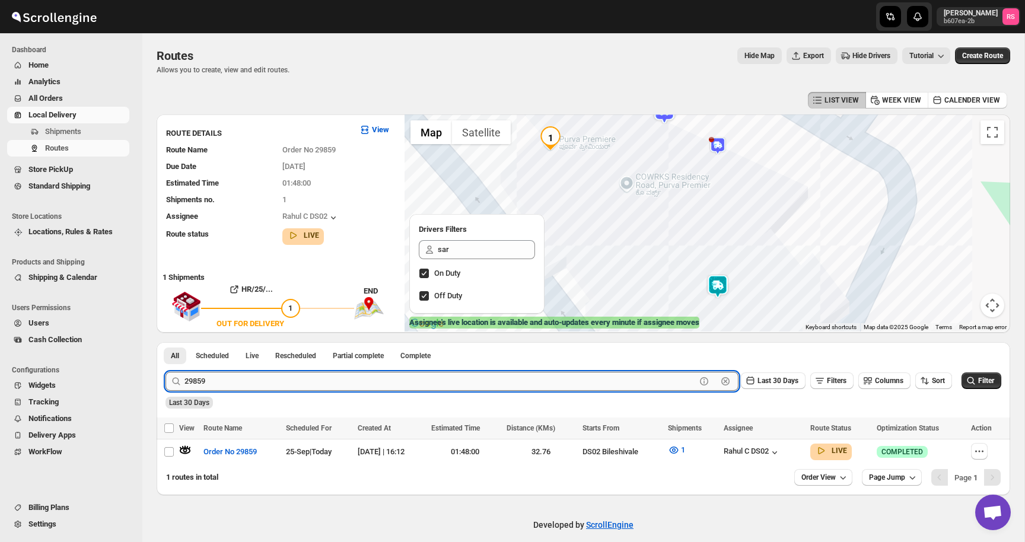
click at [215, 376] on input "29859" at bounding box center [440, 381] width 511 height 19
click at [230, 379] on input "29859" at bounding box center [440, 381] width 511 height 19
click at [166, 342] on button "Submit" at bounding box center [183, 348] width 34 height 12
click at [183, 450] on icon "button" at bounding box center [185, 451] width 10 height 5
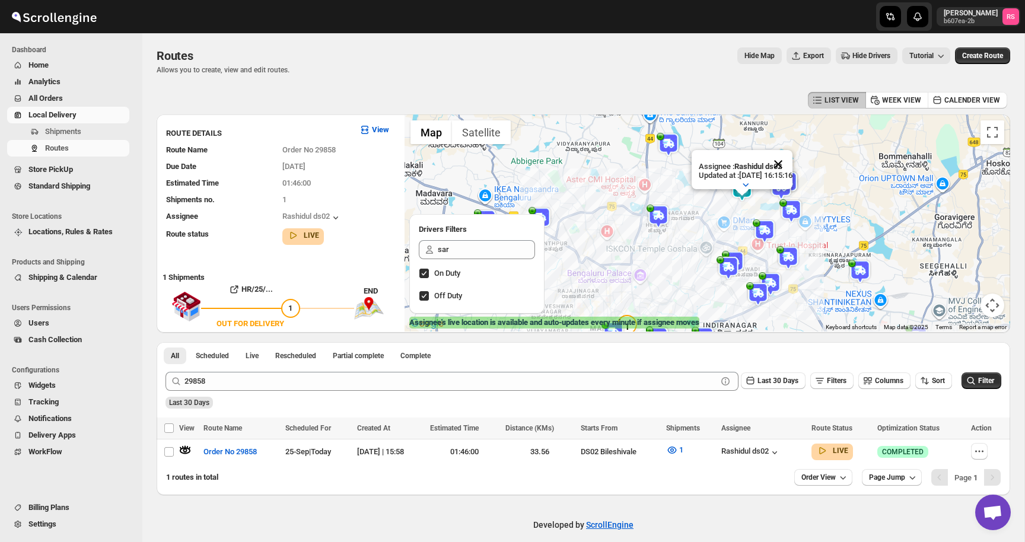
click at [789, 158] on button "Close" at bounding box center [778, 164] width 28 height 28
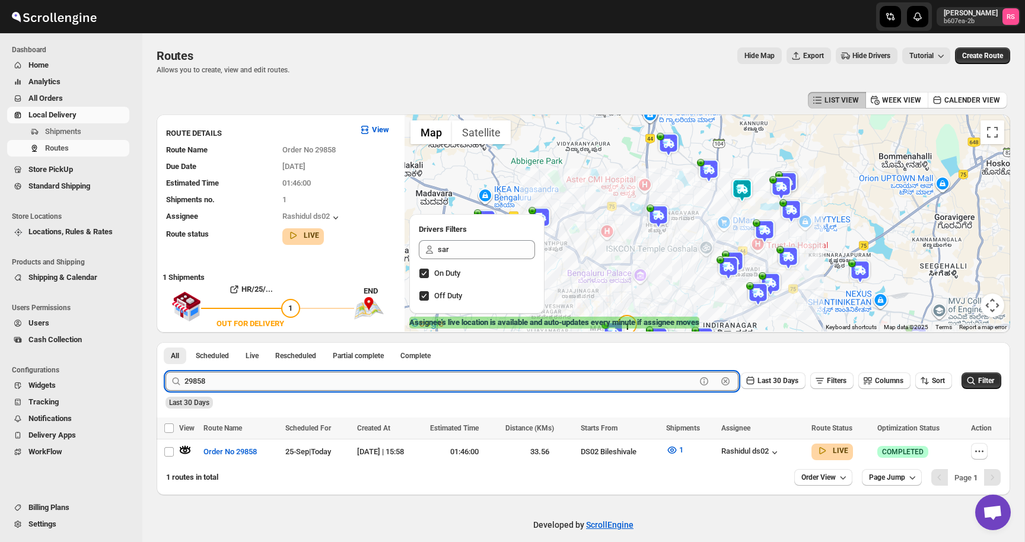
click at [265, 384] on input "29858" at bounding box center [440, 381] width 511 height 19
click at [299, 382] on input "29858" at bounding box center [440, 381] width 511 height 19
type input "29857"
click at [166, 342] on button "Submit" at bounding box center [183, 348] width 34 height 12
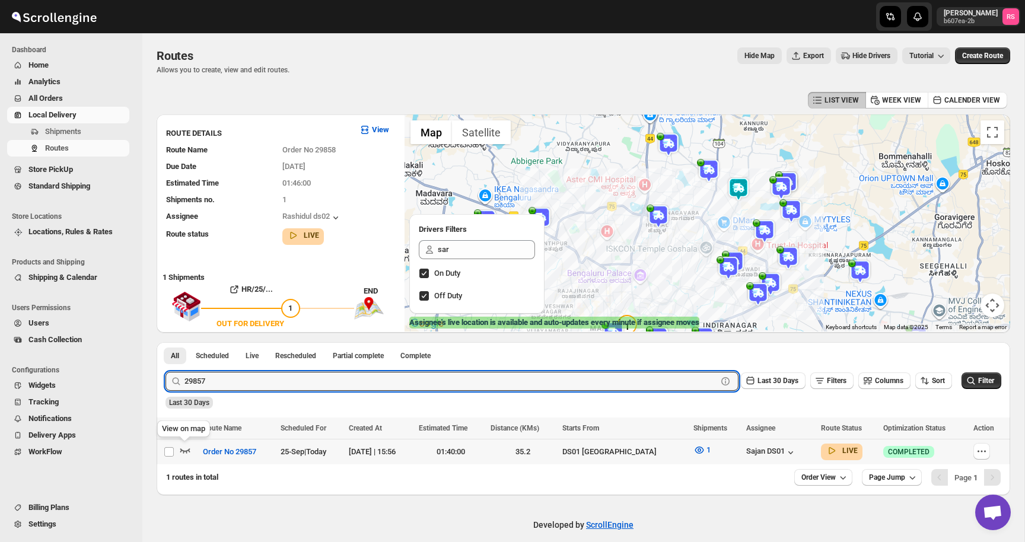
click at [187, 448] on icon "button" at bounding box center [185, 450] width 12 height 12
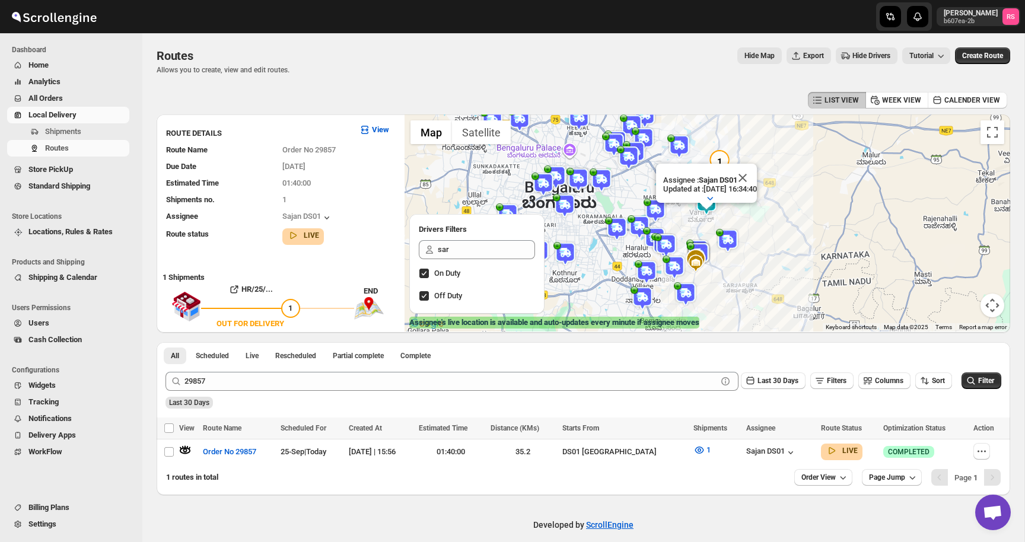
click at [125, 74] on button "Analytics" at bounding box center [68, 82] width 122 height 17
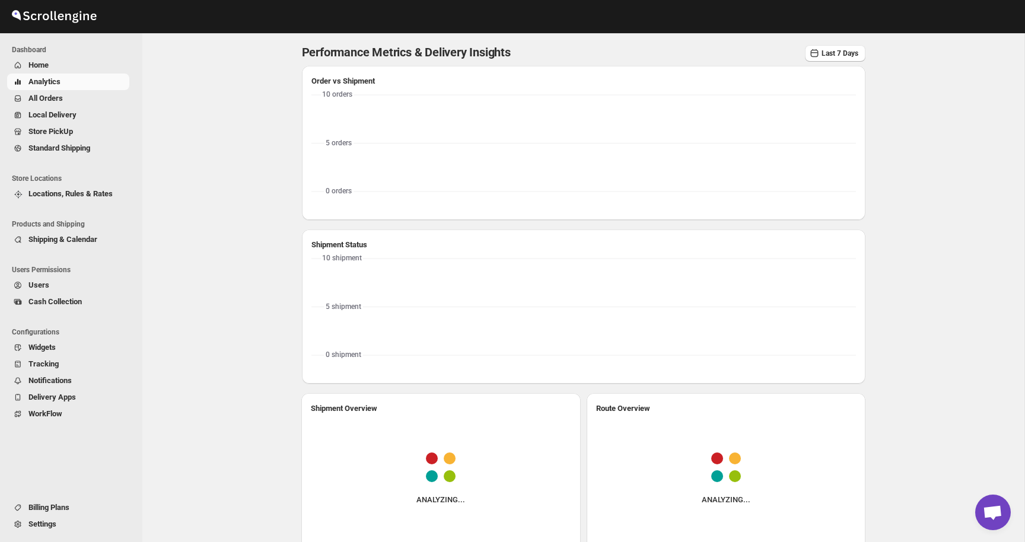
click at [116, 62] on span "Home" at bounding box center [77, 65] width 98 height 12
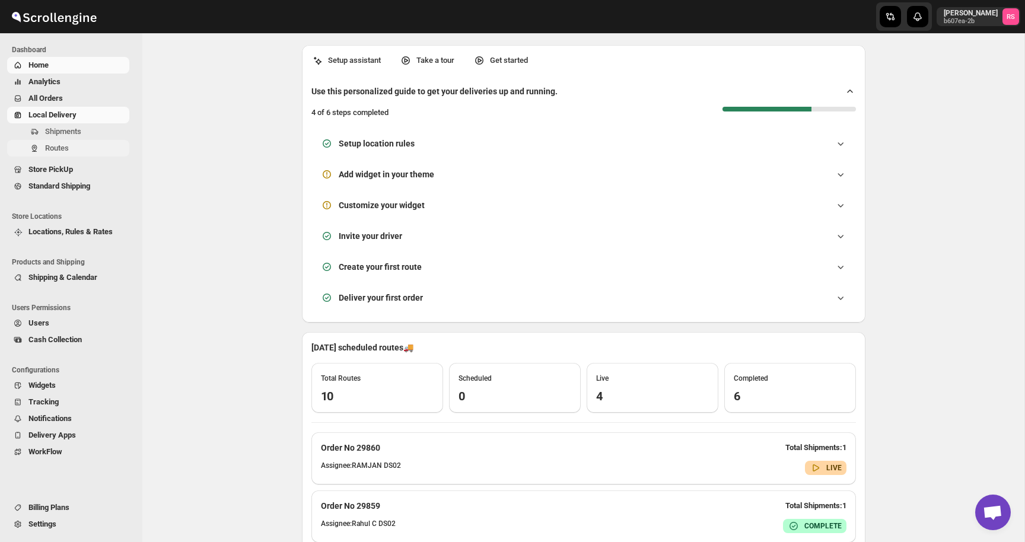
click at [66, 150] on span "Routes" at bounding box center [57, 148] width 24 height 9
